Goal: Register for event/course

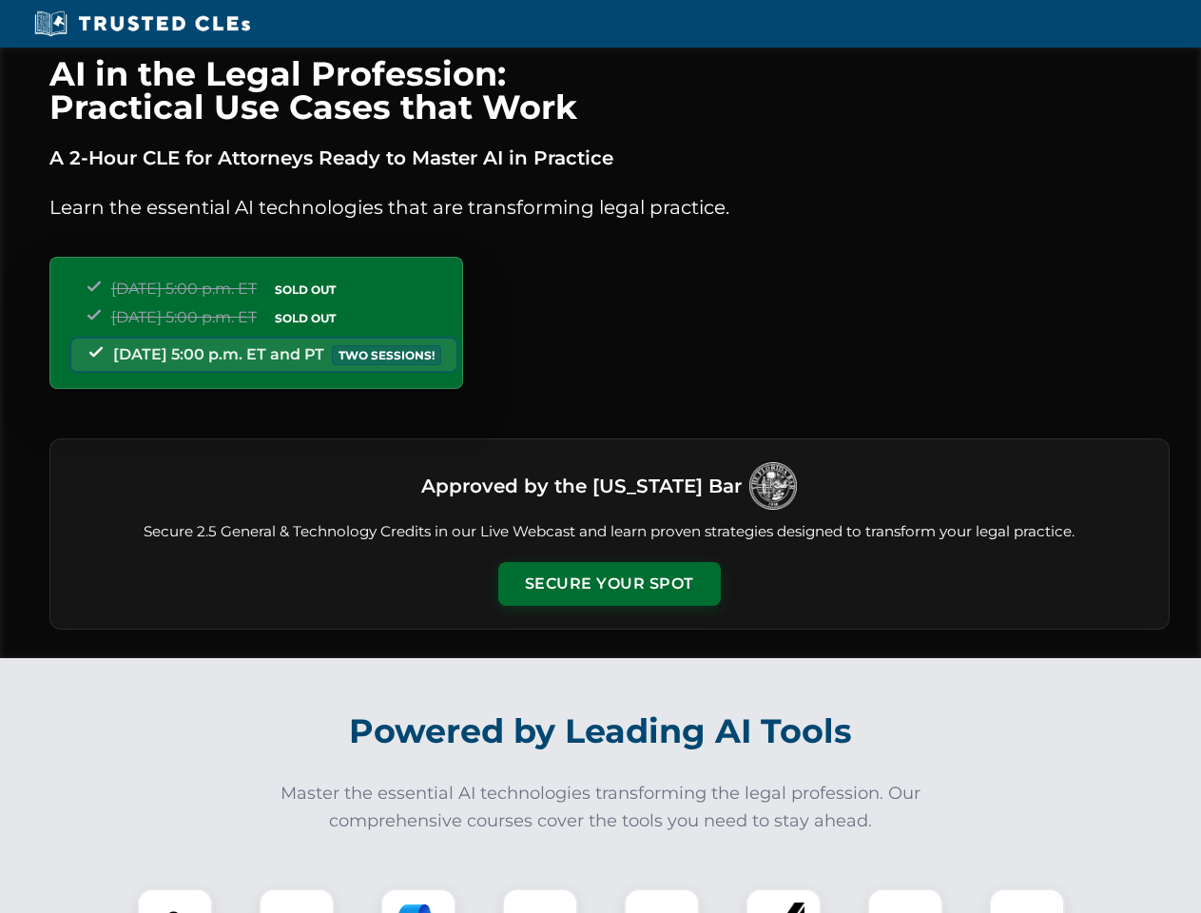
click at [608, 584] on button "Secure Your Spot" at bounding box center [609, 584] width 222 height 44
click at [175, 900] on img at bounding box center [174, 925] width 55 height 55
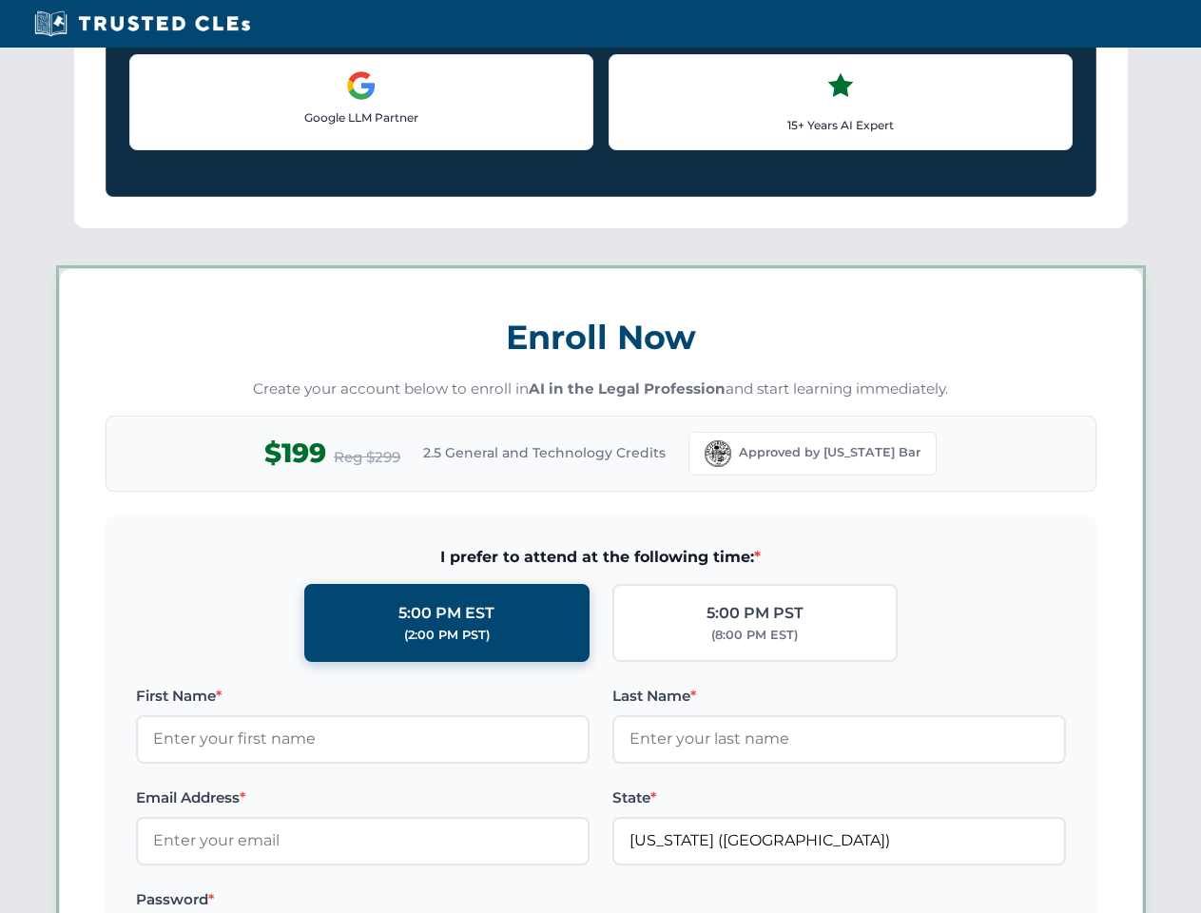
click at [418, 900] on label "Password *" at bounding box center [362, 899] width 453 height 23
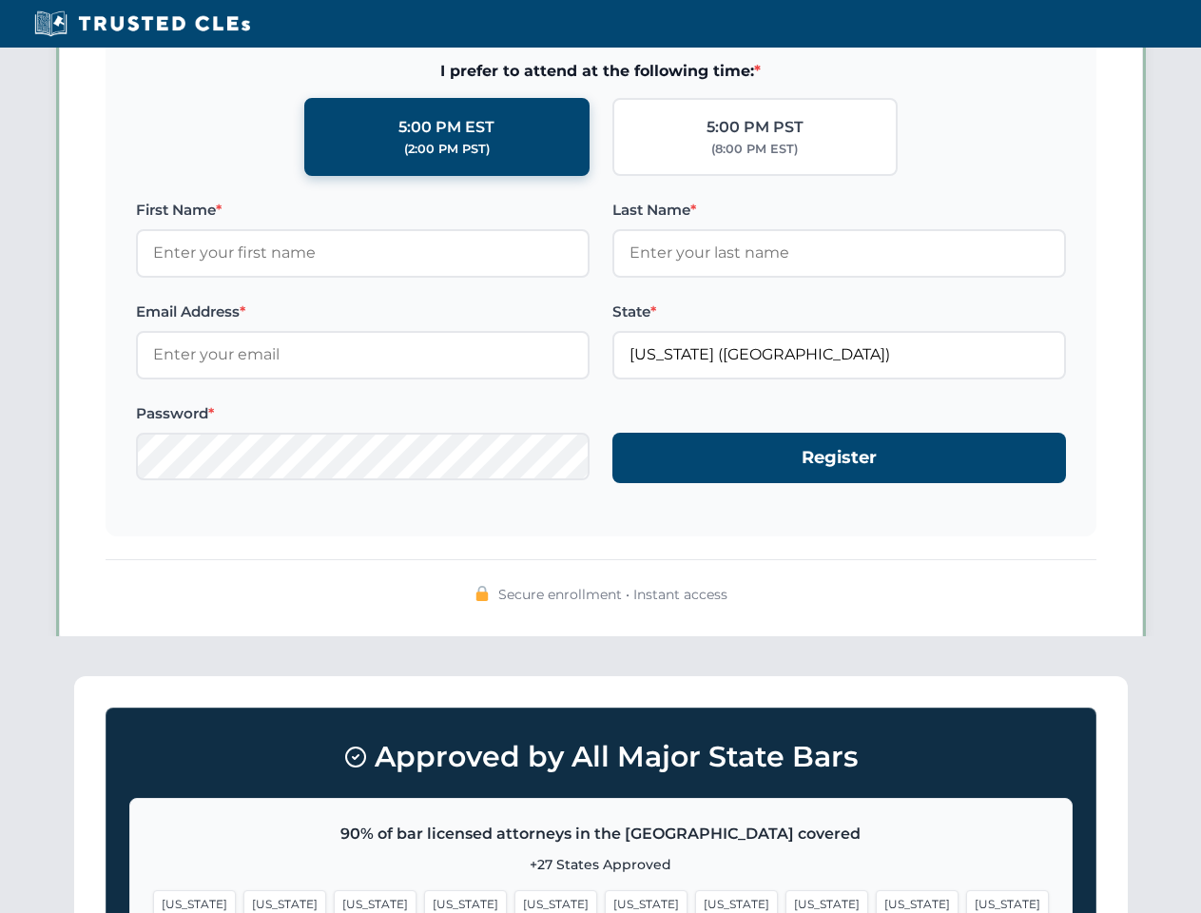
click at [876, 900] on span "[US_STATE]" at bounding box center [917, 904] width 83 height 28
